Goal: Task Accomplishment & Management: Use online tool/utility

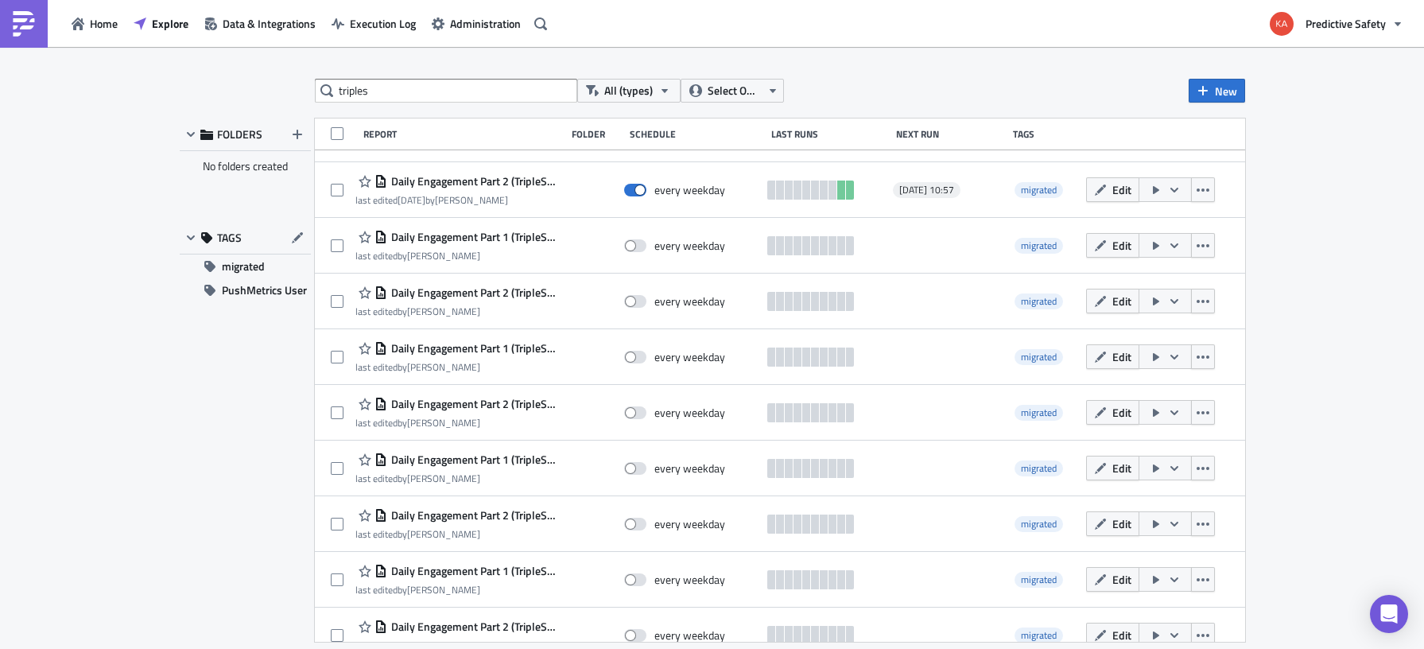
scroll to position [9166, 0]
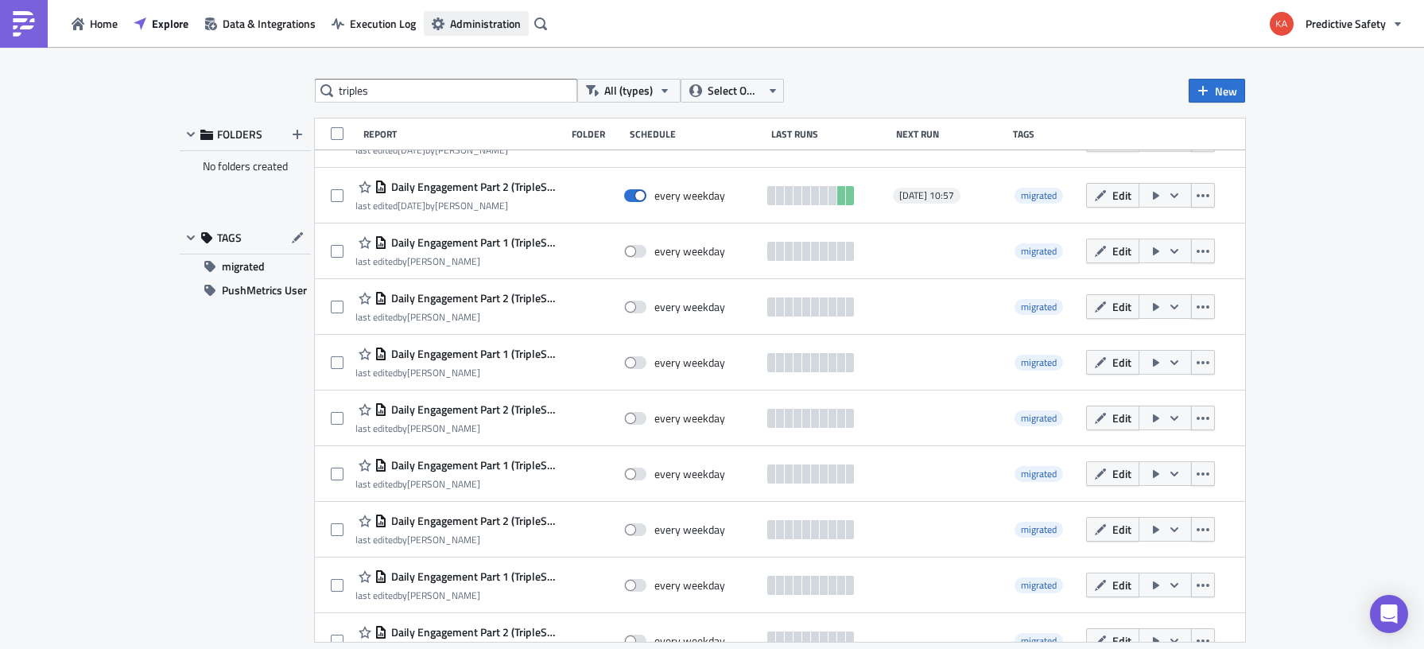
click at [473, 28] on span "Administration" at bounding box center [485, 23] width 71 height 17
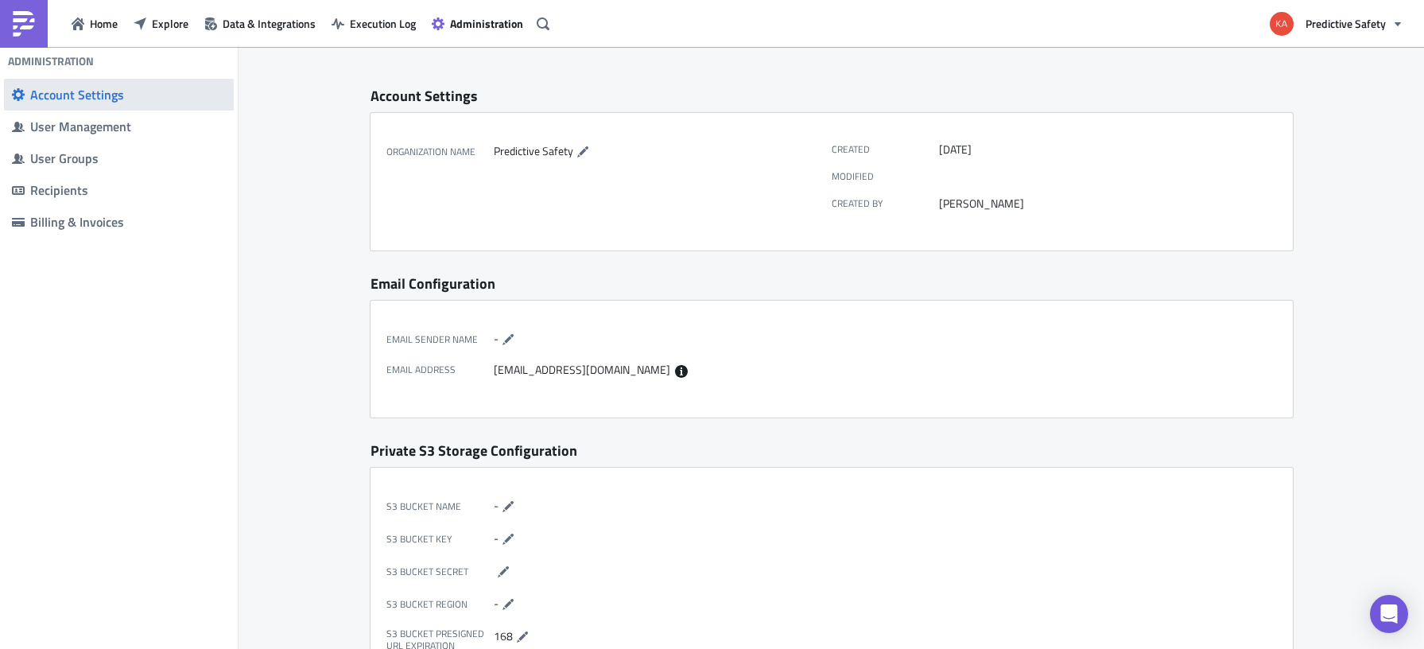
click at [107, 95] on div "Account Settings" at bounding box center [128, 95] width 196 height 16
click at [378, 20] on span "Execution Log" at bounding box center [383, 23] width 66 height 17
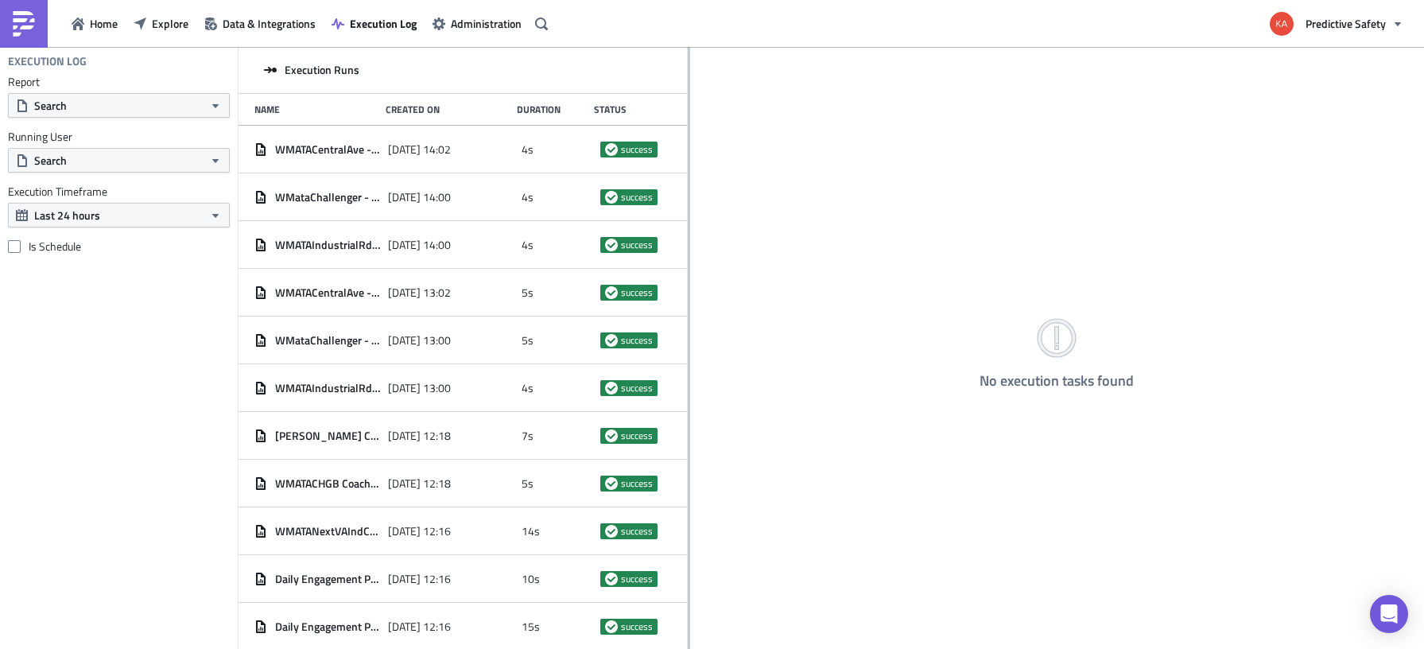
drag, startPoint x: 478, startPoint y: 259, endPoint x: 689, endPoint y: 258, distance: 211.5
click at [689, 258] on div "Execution Runs Name Created On Duration Status WMATACentralAve - Other Users Su…" at bounding box center [831, 349] width 1185 height 604
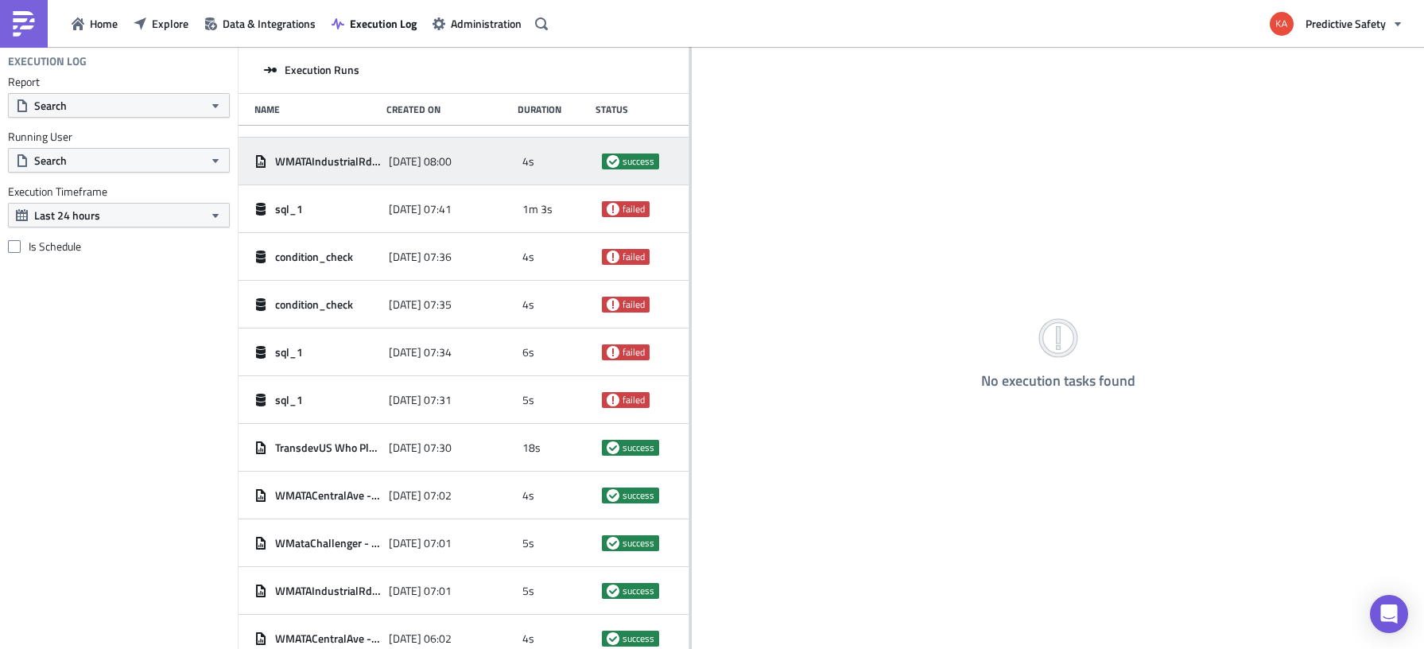
scroll to position [2419, 0]
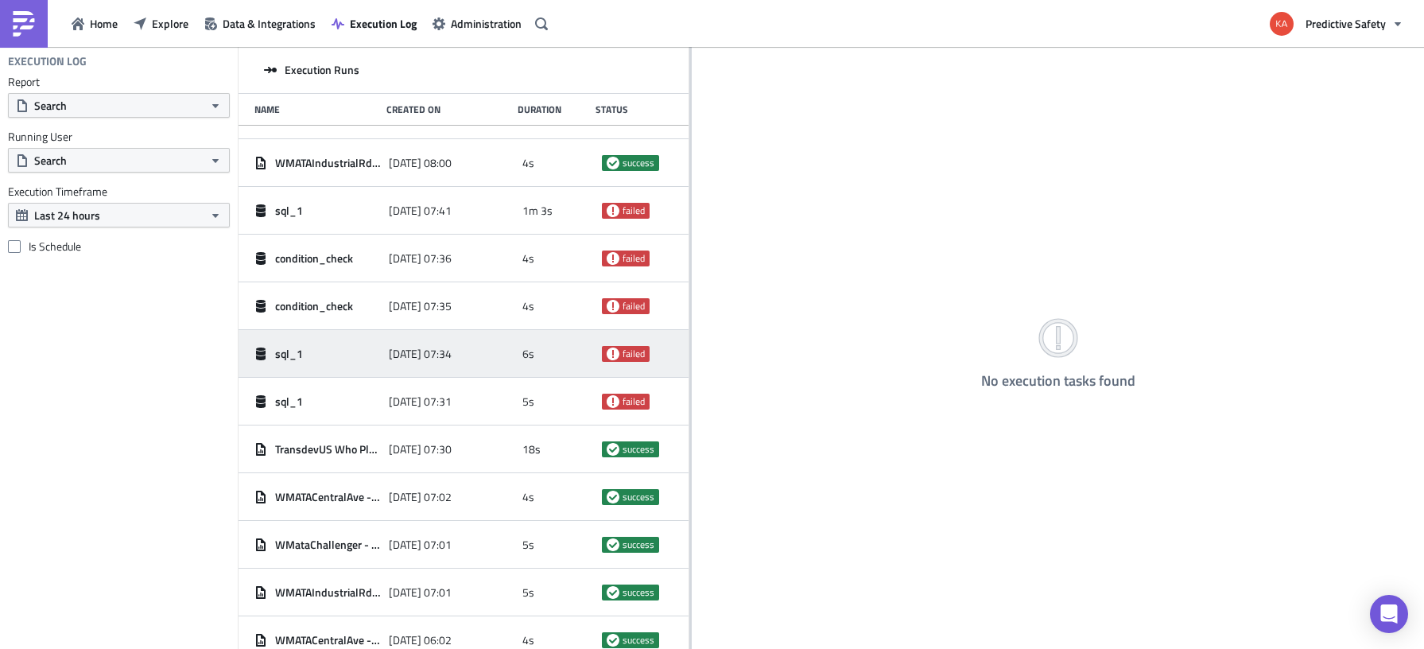
click at [422, 353] on span "[DATE] 07:34" at bounding box center [420, 354] width 63 height 14
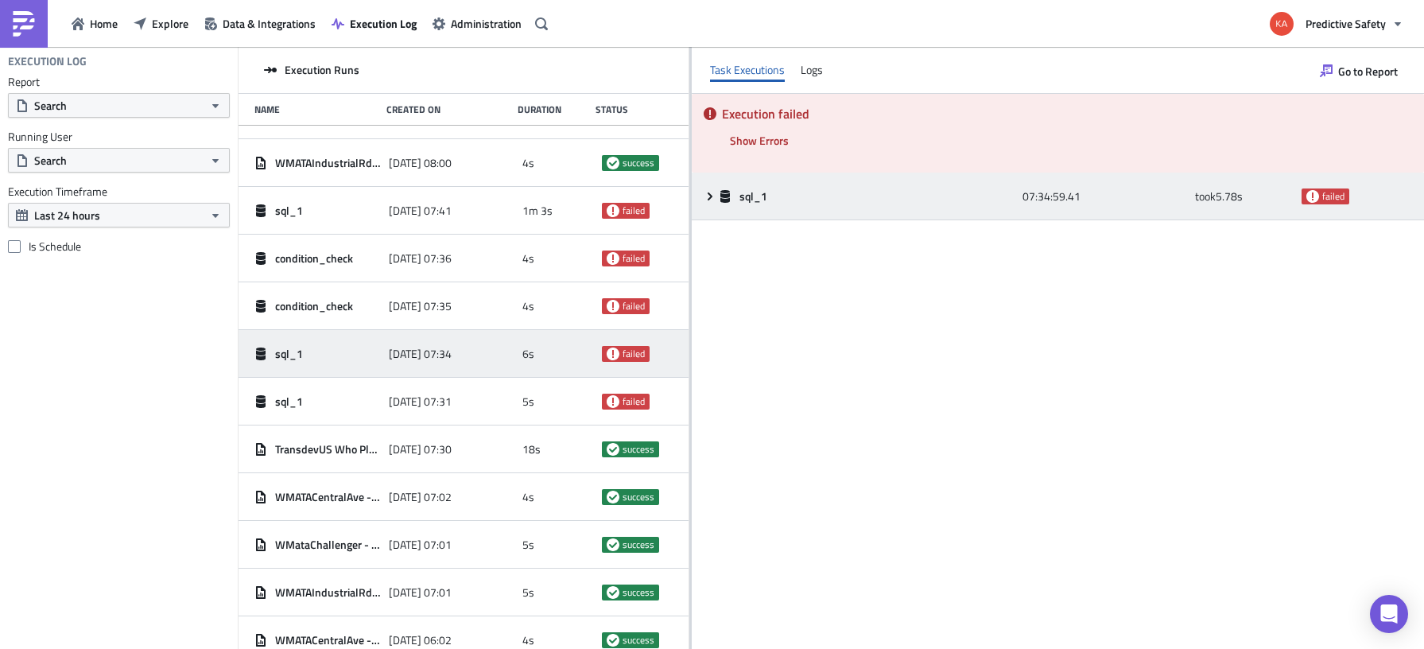
click at [708, 191] on icon at bounding box center [710, 196] width 13 height 13
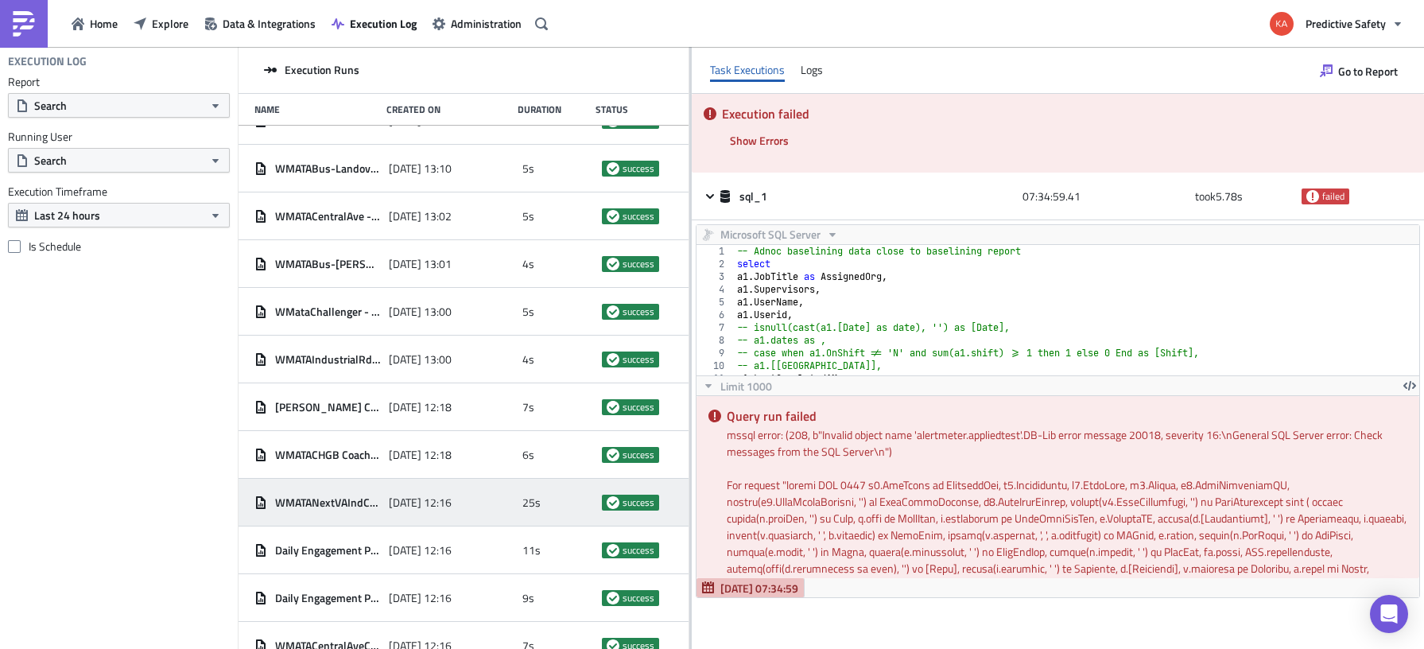
scroll to position [5954, 0]
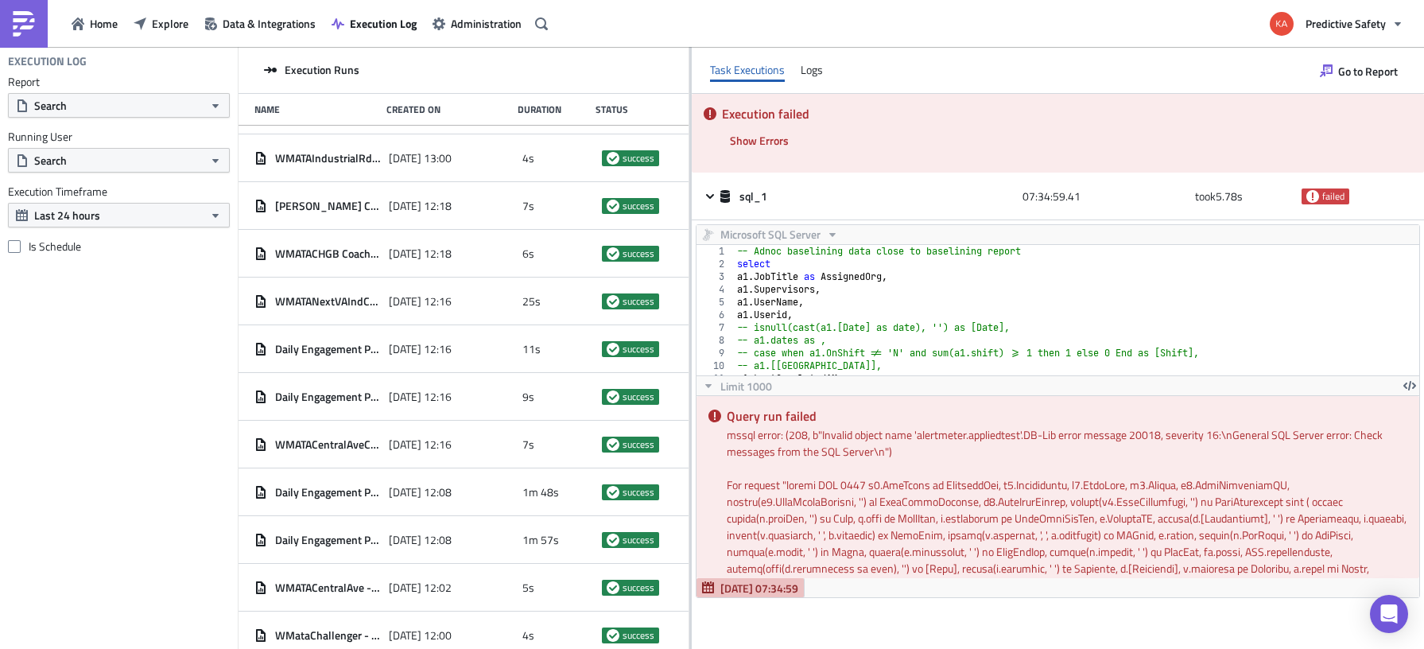
click at [99, 418] on div "Execution Log Report Search Running User Search Execution Timeframe Last 24 hou…" at bounding box center [119, 348] width 238 height 602
click at [88, 22] on button "Home" at bounding box center [95, 23] width 62 height 25
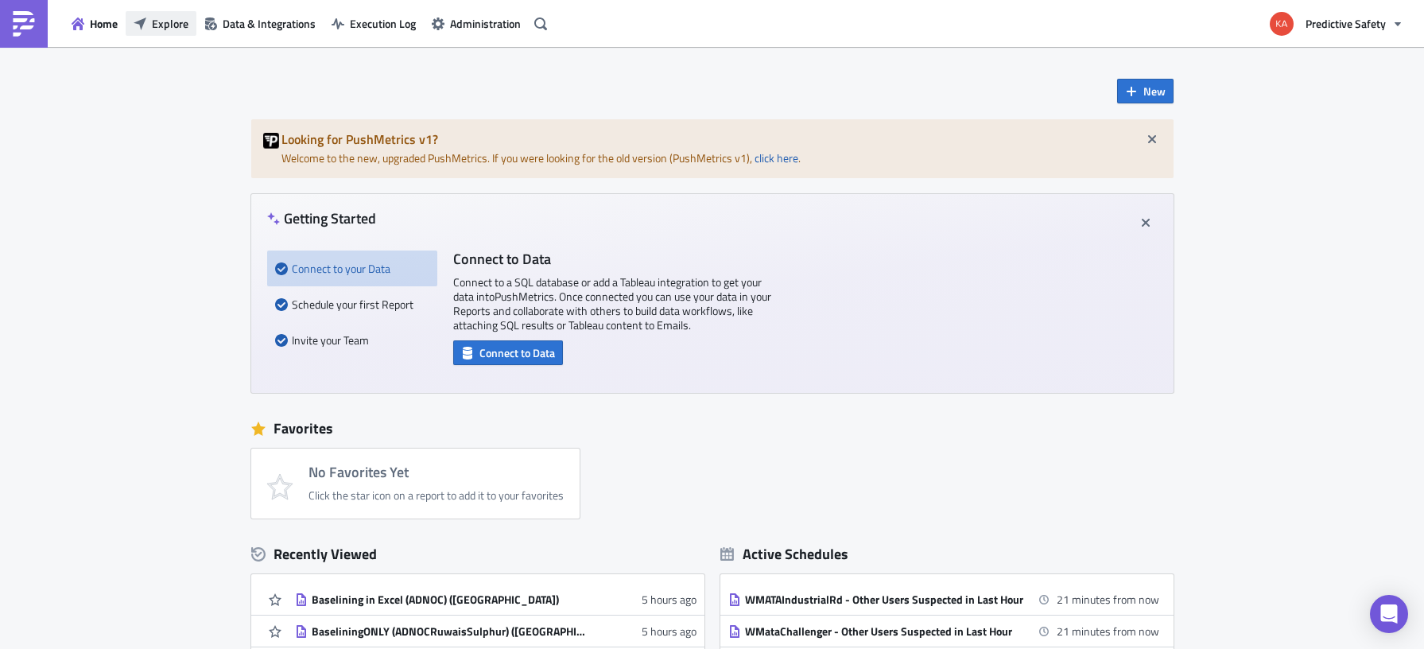
click at [157, 23] on span "Explore" at bounding box center [170, 23] width 37 height 17
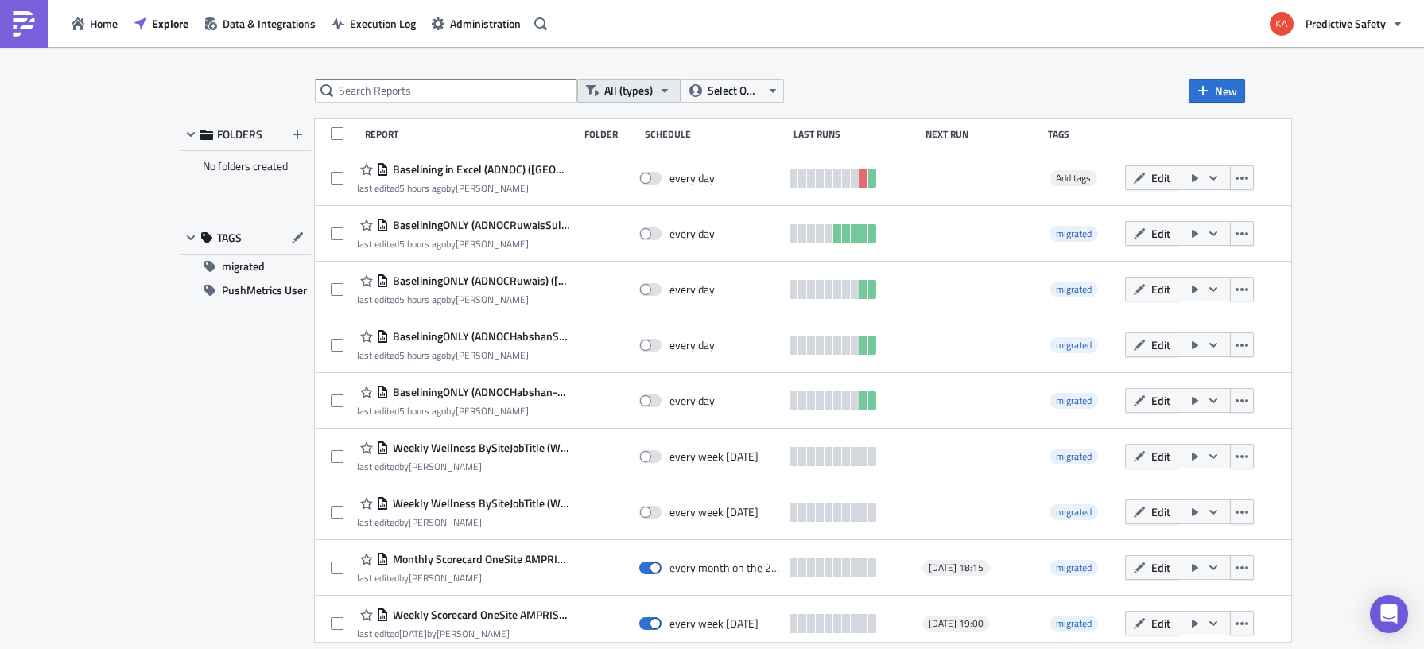
click at [664, 86] on icon "button" at bounding box center [664, 90] width 13 height 13
click at [775, 91] on icon "button" at bounding box center [772, 90] width 13 height 13
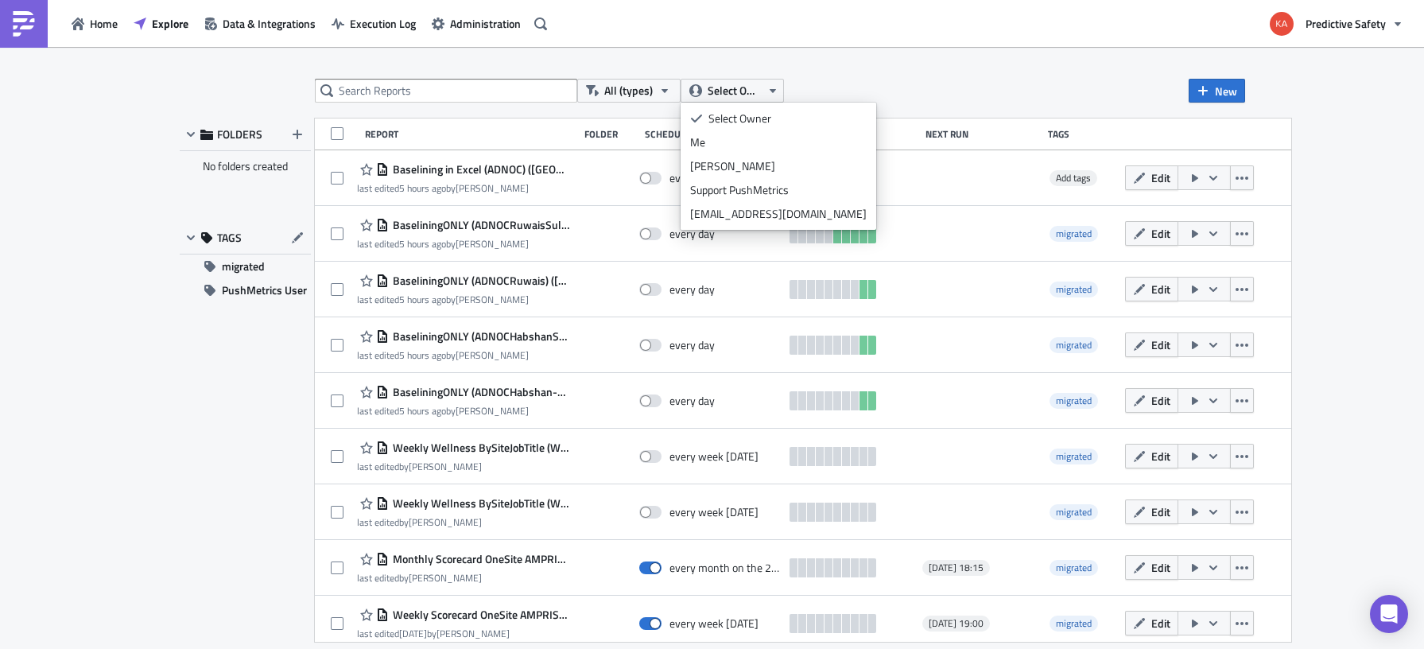
click at [929, 80] on div "All (types) Select Owner New" at bounding box center [780, 91] width 930 height 24
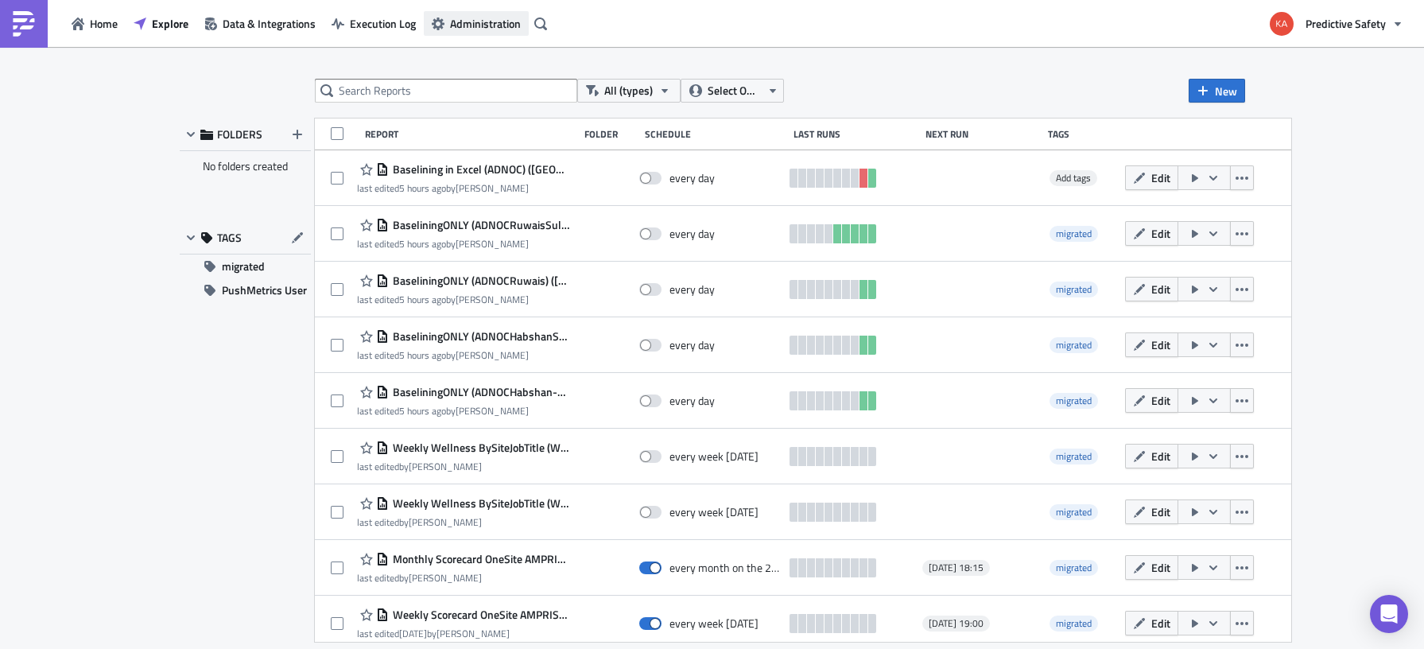
click at [468, 21] on span "Administration" at bounding box center [485, 23] width 71 height 17
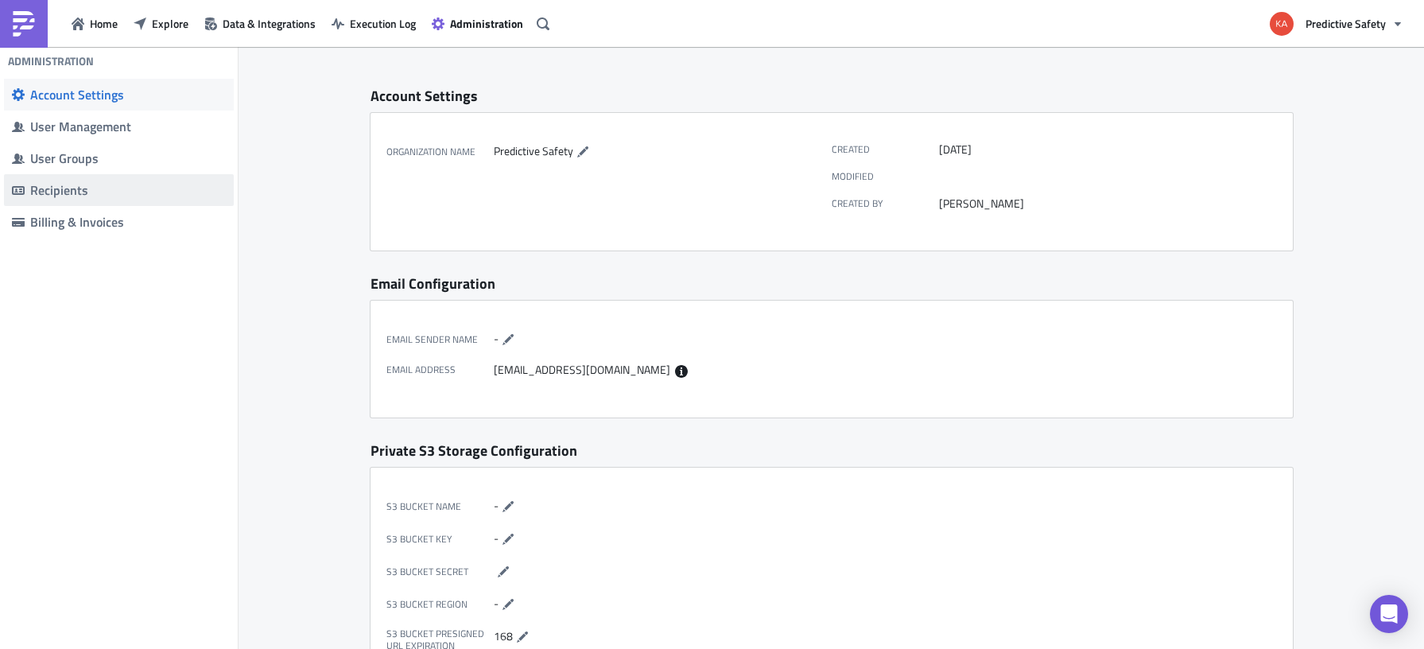
click at [33, 191] on div "Recipients" at bounding box center [128, 190] width 196 height 16
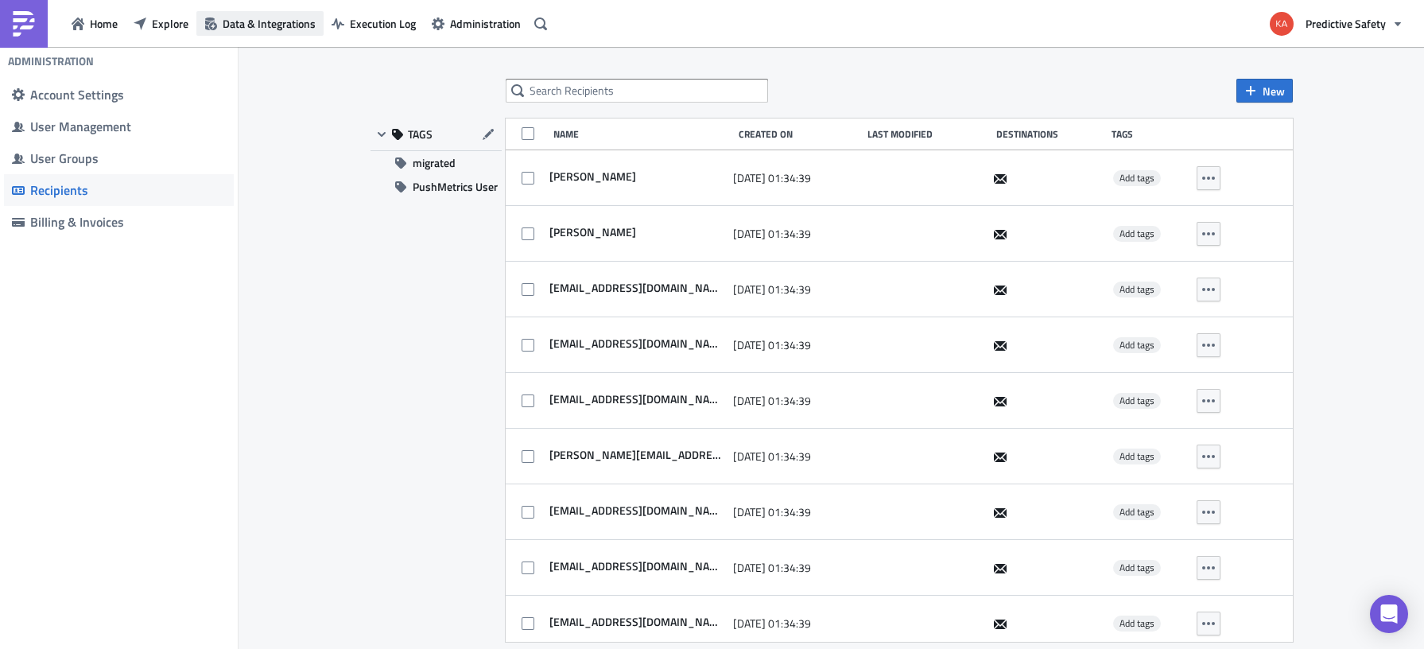
click at [252, 21] on span "Data & Integrations" at bounding box center [269, 23] width 93 height 17
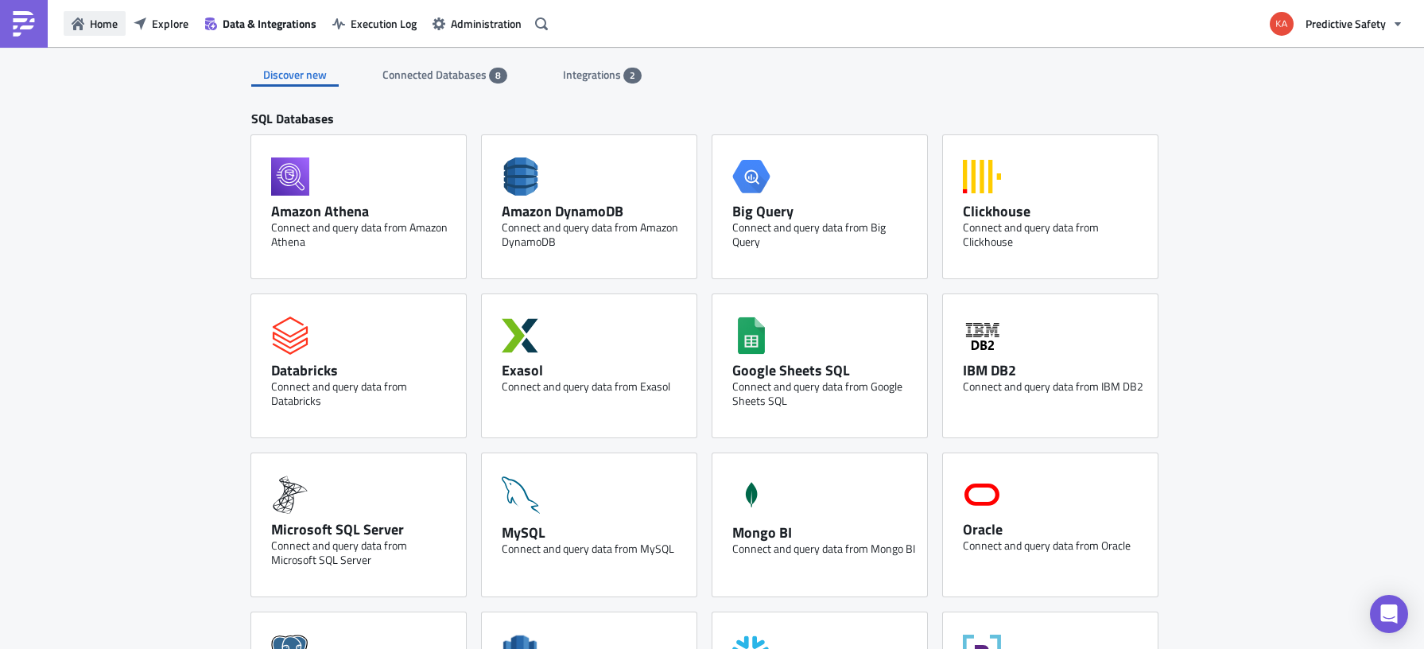
click at [94, 25] on span "Home" at bounding box center [104, 23] width 28 height 17
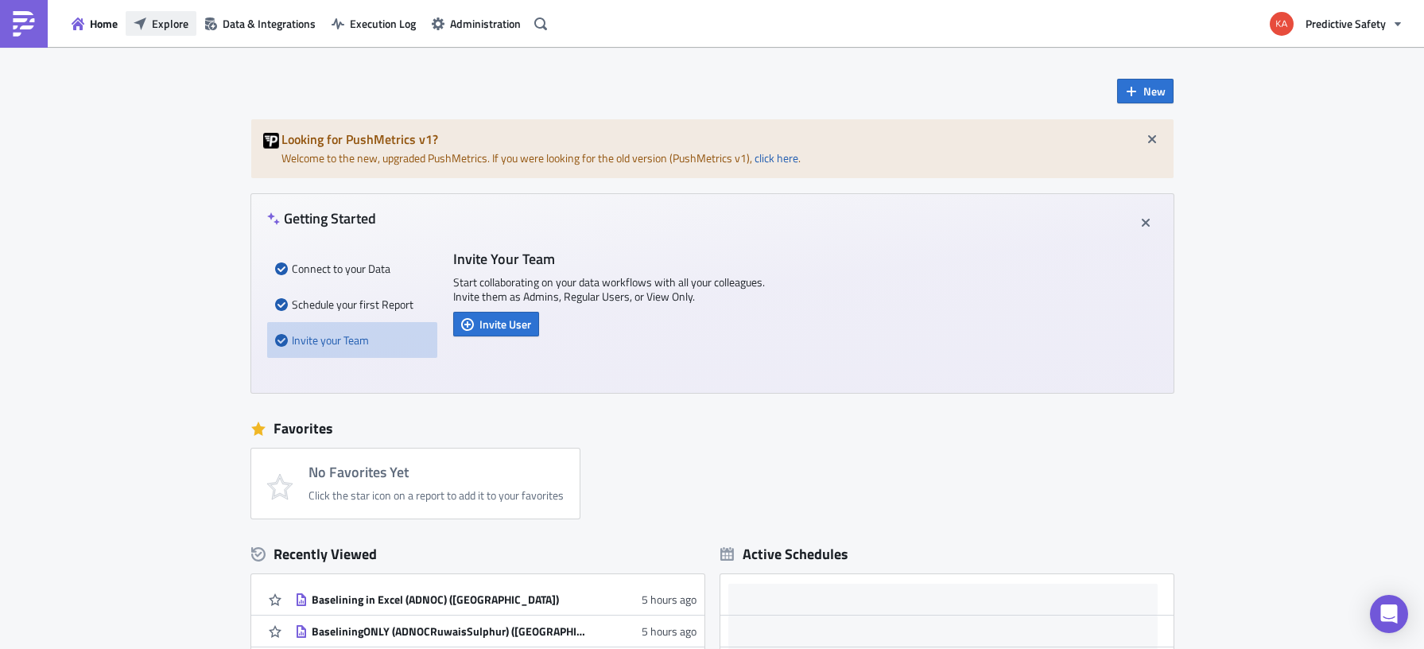
click at [167, 25] on span "Explore" at bounding box center [170, 23] width 37 height 17
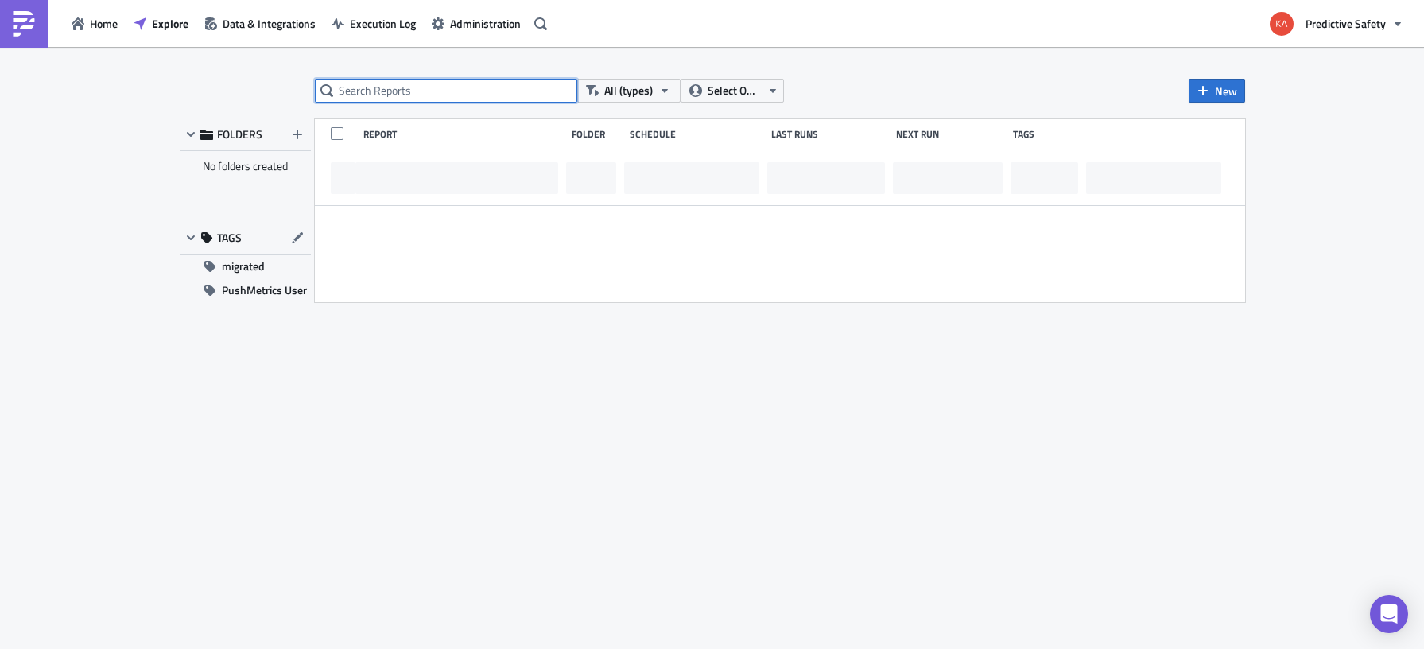
click at [375, 84] on input "text" at bounding box center [446, 91] width 262 height 24
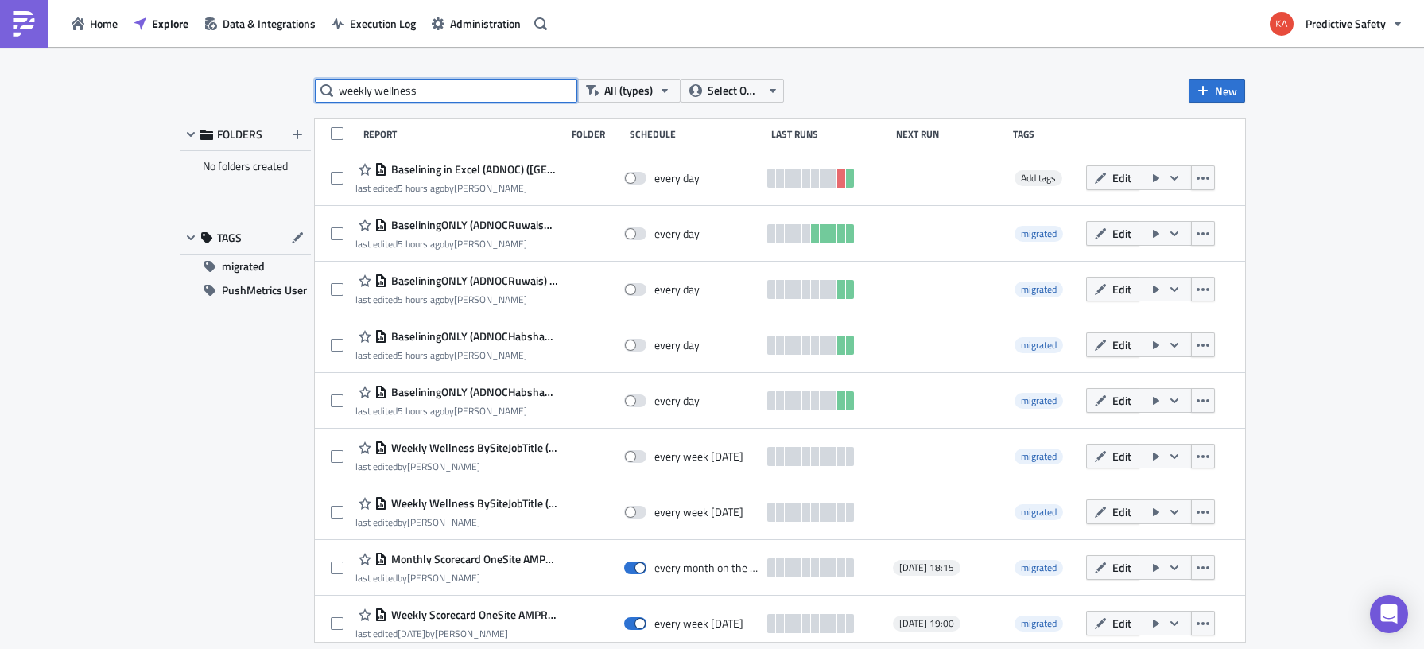
type input "weekly wellness"
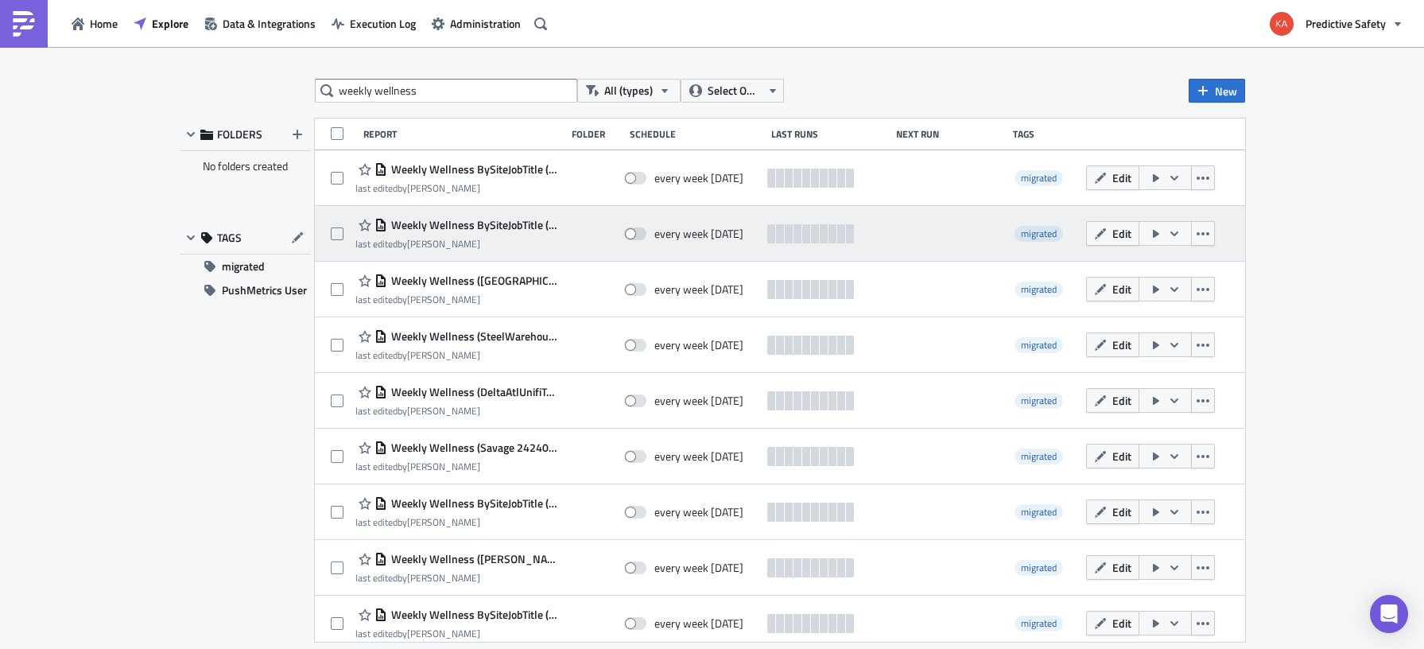
click at [1174, 231] on icon "button" at bounding box center [1174, 233] width 13 height 13
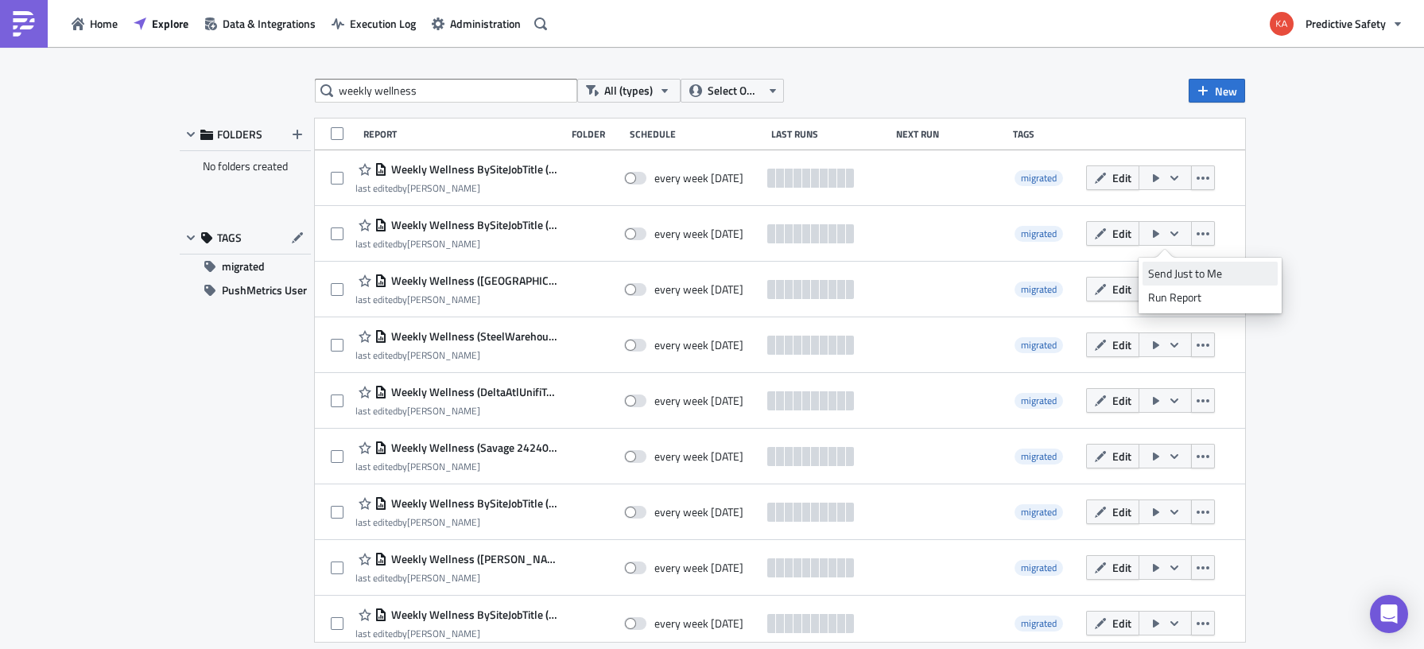
click at [1188, 272] on div "Send Just to Me" at bounding box center [1210, 274] width 124 height 16
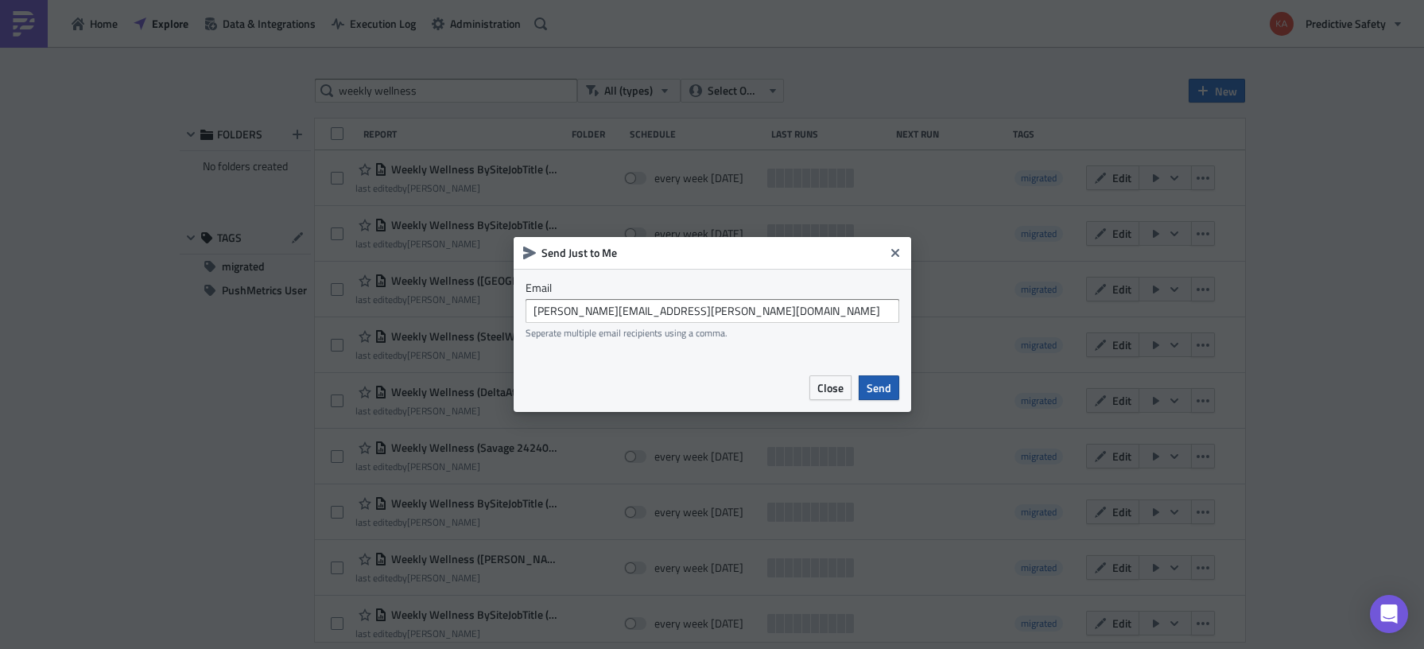
click at [877, 388] on span "Send" at bounding box center [879, 387] width 25 height 17
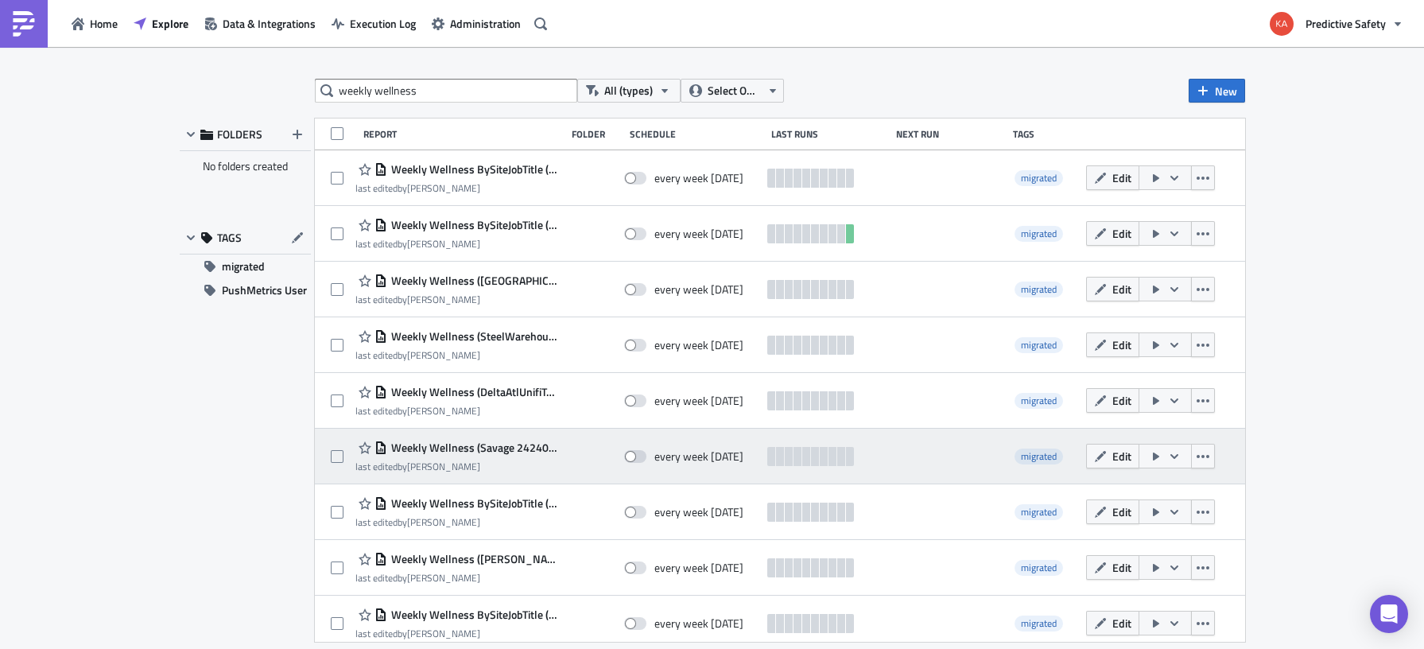
click at [1175, 453] on icon "button" at bounding box center [1174, 456] width 13 height 13
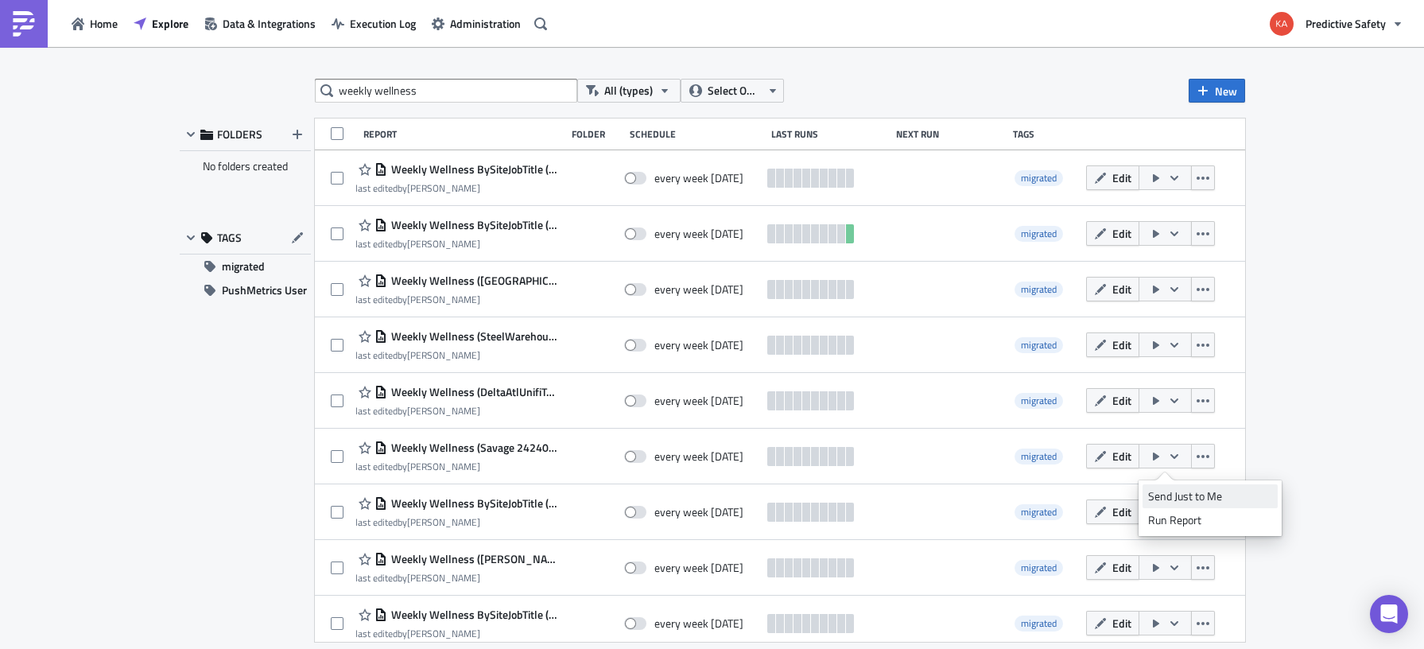
click at [1174, 499] on div "Send Just to Me" at bounding box center [1210, 496] width 124 height 16
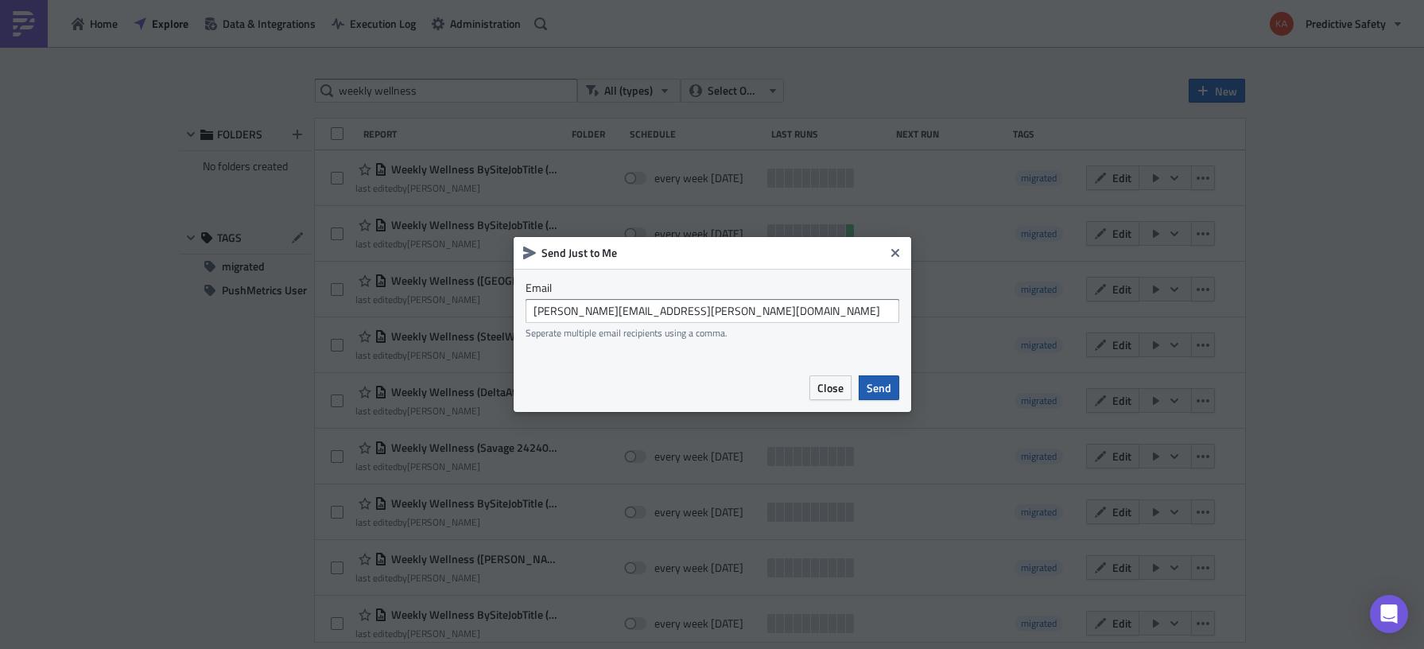
click at [885, 393] on span "Send" at bounding box center [879, 387] width 25 height 17
